Goal: Transaction & Acquisition: Purchase product/service

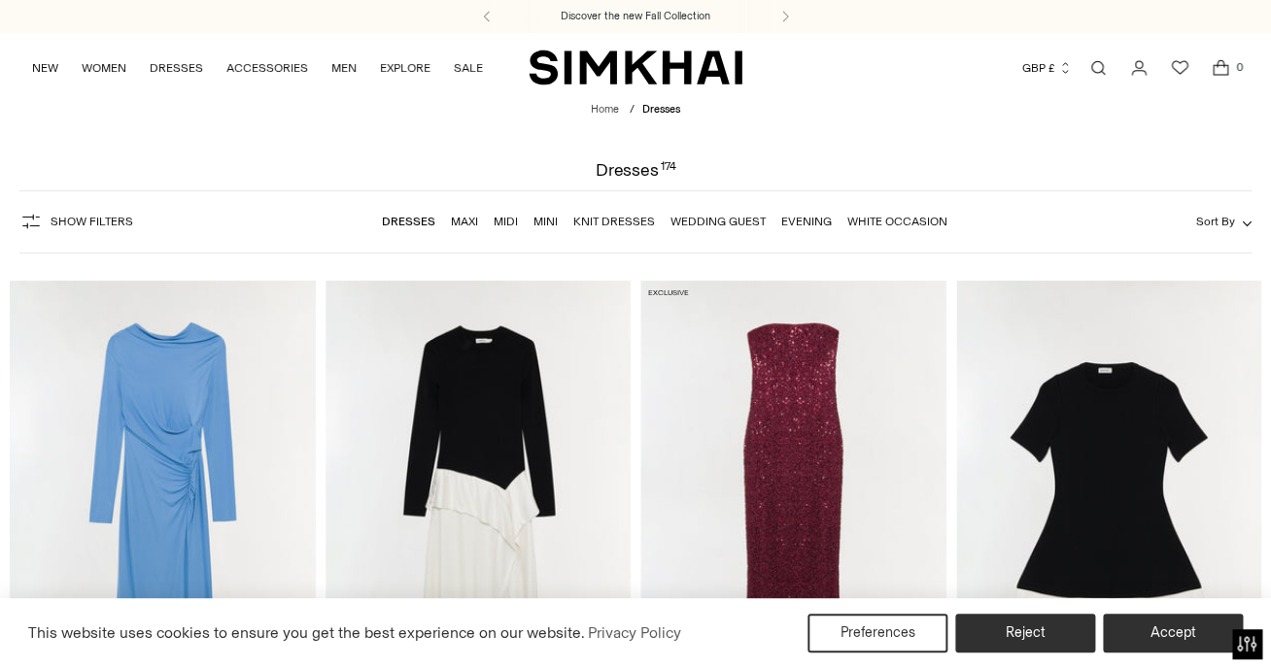
click at [87, 226] on span "Show Filters" at bounding box center [92, 222] width 83 height 14
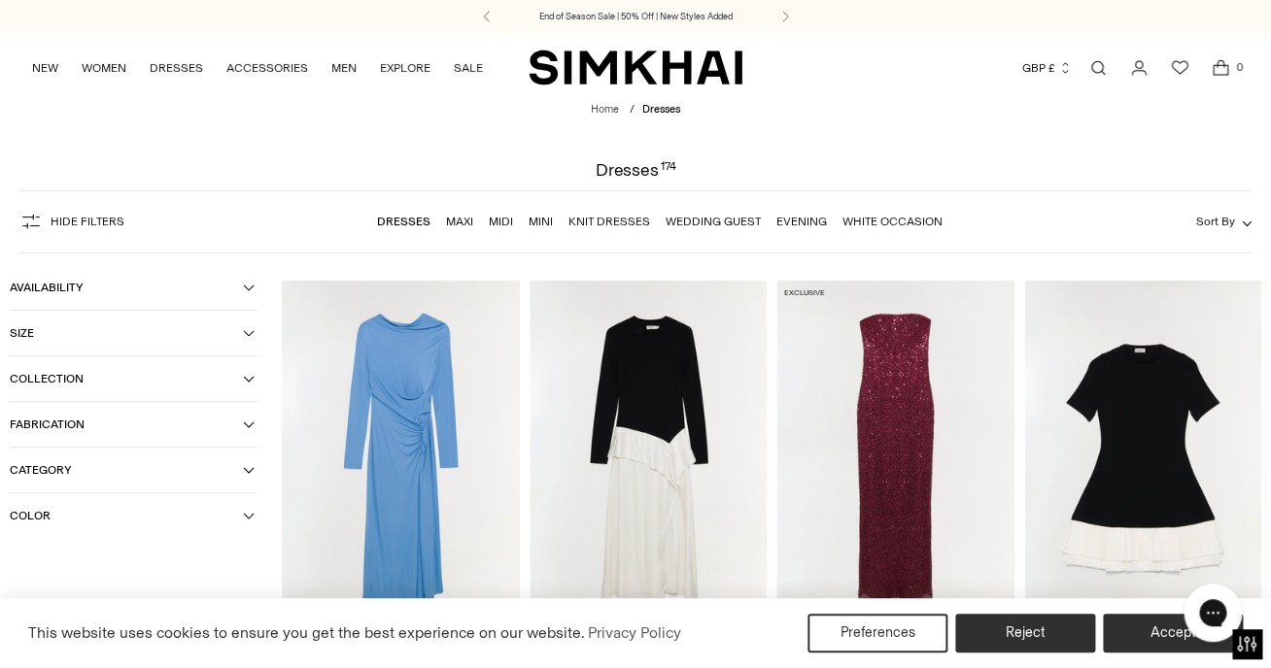
click at [94, 507] on button "Color" at bounding box center [134, 516] width 248 height 45
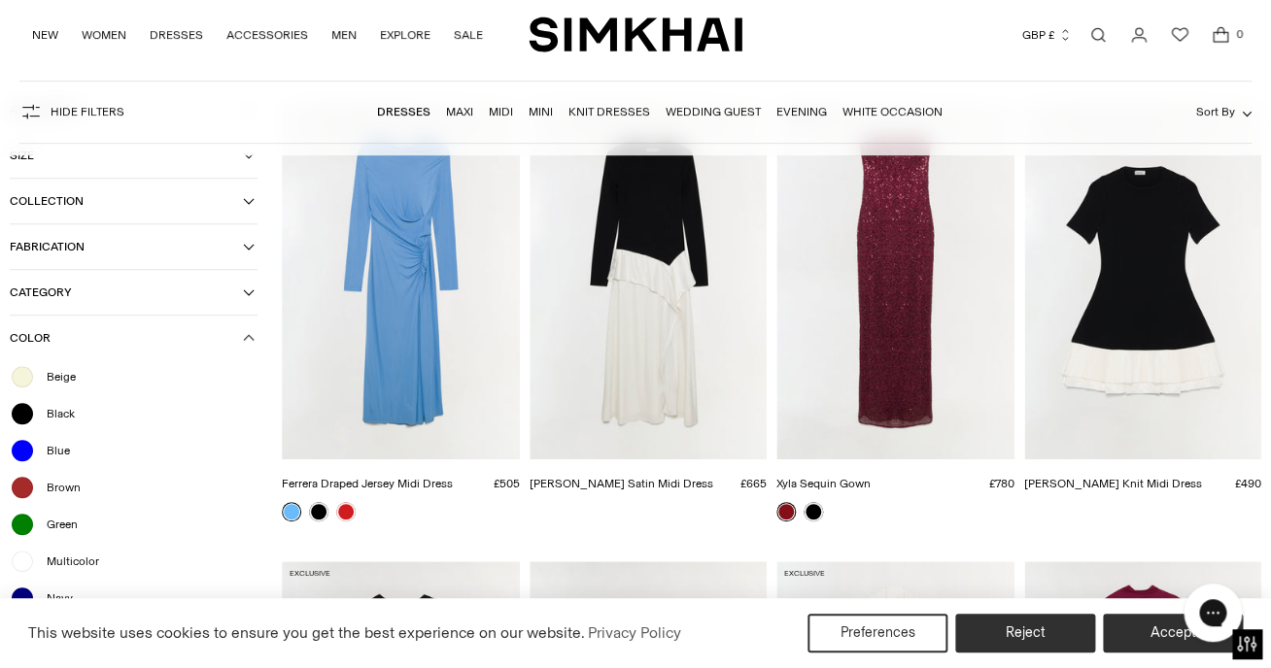
scroll to position [243, 0]
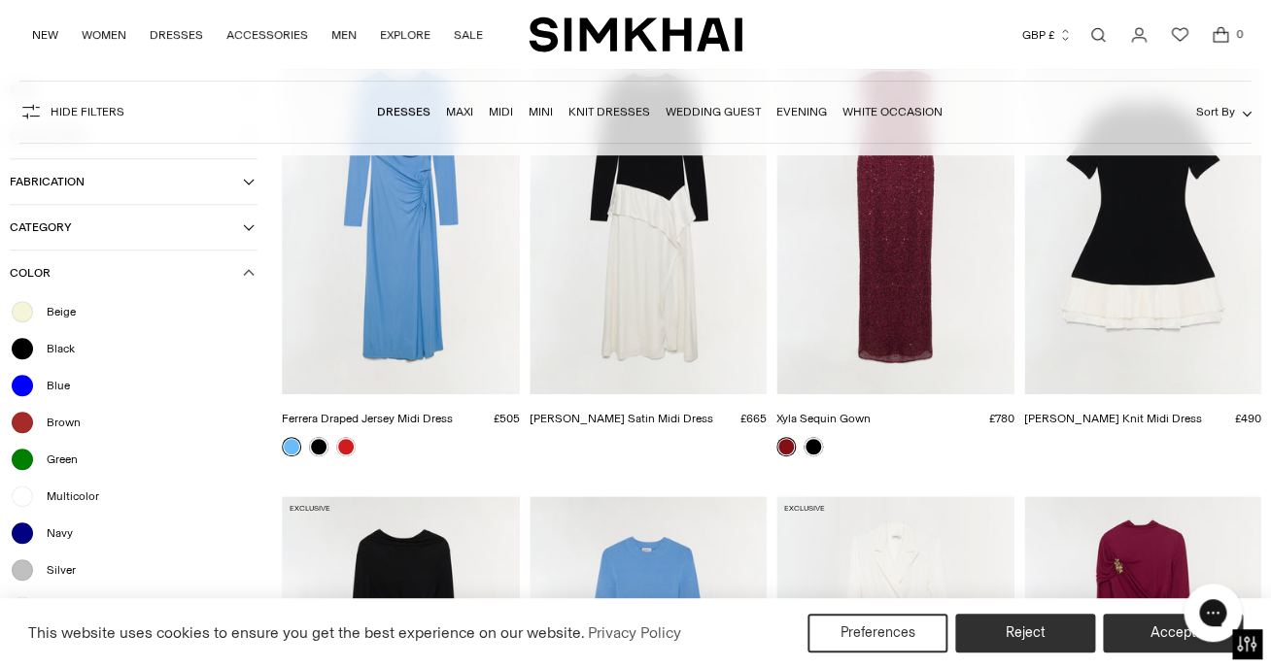
click at [55, 462] on span "Green" at bounding box center [56, 459] width 43 height 17
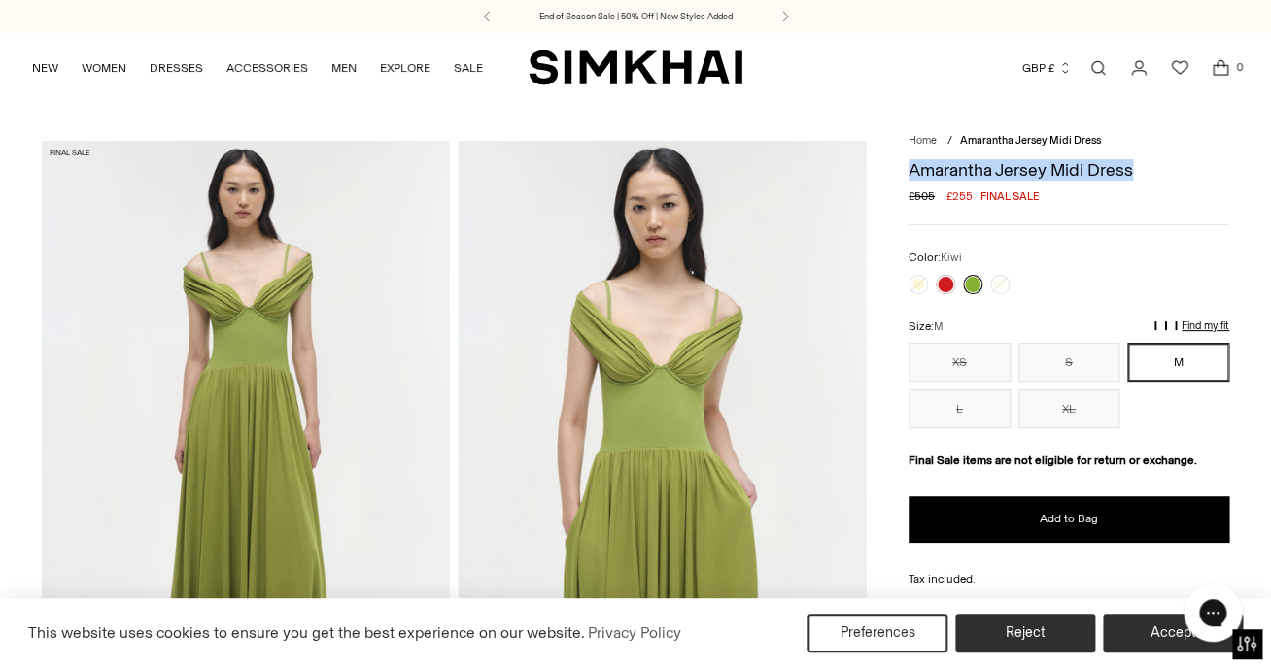
drag, startPoint x: 908, startPoint y: 169, endPoint x: 1131, endPoint y: 170, distance: 222.5
click at [1131, 170] on h1 "Amarantha Jersey Midi Dress" at bounding box center [1068, 169] width 321 height 17
copy h1 "Amarantha Jersey Midi Dress"
